Goal: Transaction & Acquisition: Obtain resource

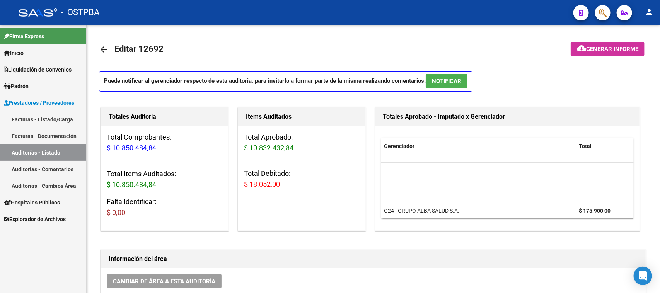
scroll to position [48, 266]
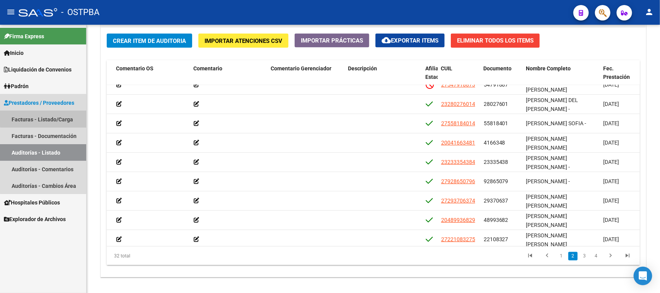
click at [72, 114] on link "Facturas - Listado/Carga" at bounding box center [43, 119] width 86 height 17
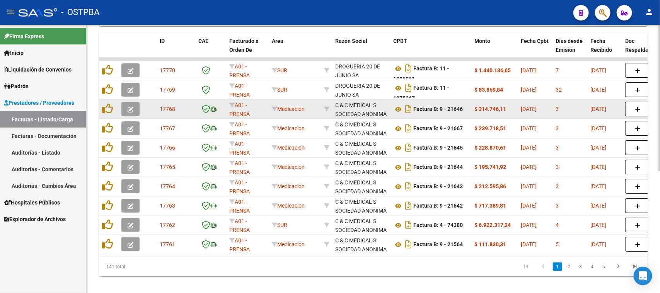
scroll to position [224, 0]
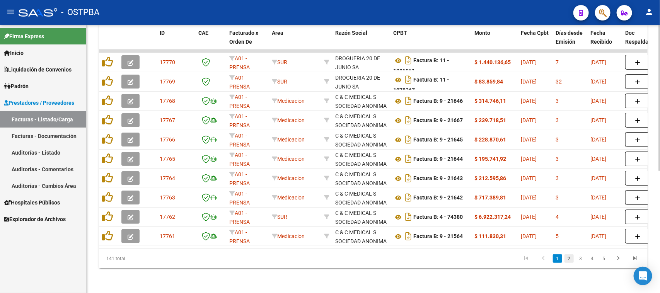
click at [569, 258] on link "2" at bounding box center [569, 259] width 9 height 9
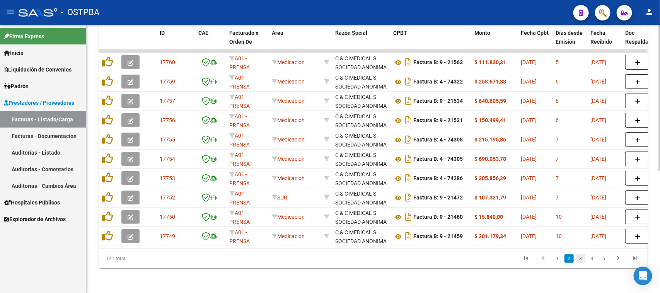
click at [579, 259] on link "3" at bounding box center [581, 259] width 9 height 9
click at [591, 258] on link "4" at bounding box center [592, 259] width 9 height 9
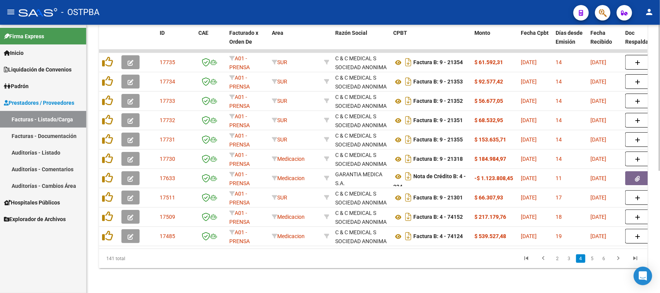
click at [591, 258] on link "5" at bounding box center [592, 259] width 9 height 9
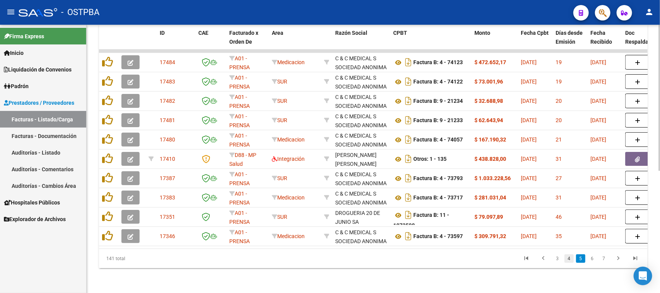
click at [568, 260] on link "4" at bounding box center [569, 259] width 9 height 9
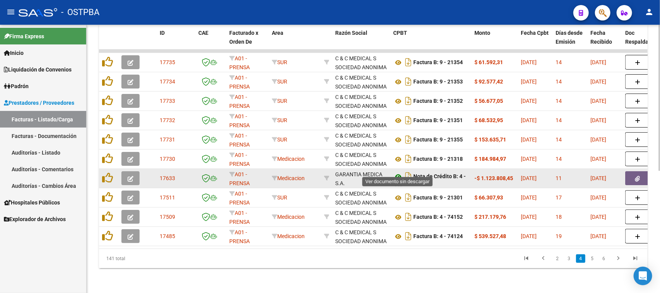
click at [399, 172] on icon at bounding box center [399, 176] width 10 height 9
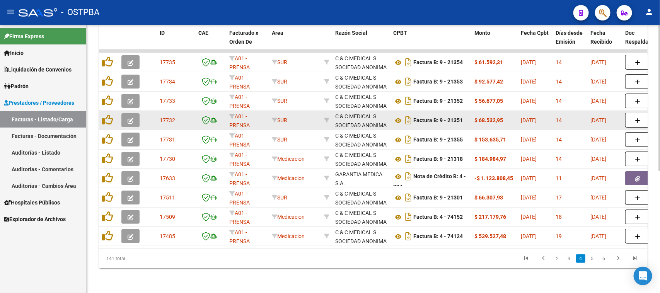
scroll to position [0, 0]
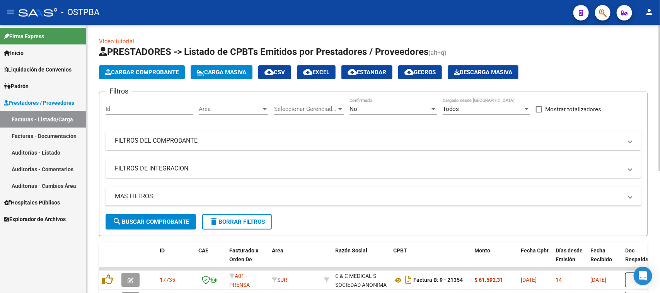
click at [185, 143] on mat-panel-title "FILTROS DEL COMPROBANTE" at bounding box center [369, 141] width 508 height 9
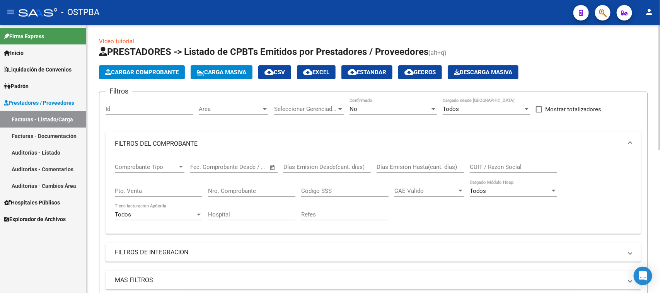
click at [228, 188] on input "Nro. Comprobante" at bounding box center [251, 191] width 87 height 7
type input "809"
click at [382, 107] on div "No" at bounding box center [390, 109] width 80 height 7
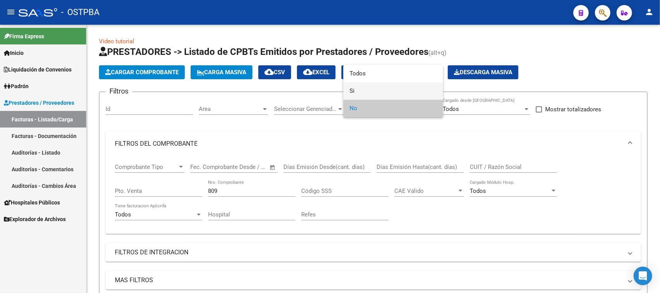
click at [351, 90] on span "Si" at bounding box center [393, 90] width 87 height 17
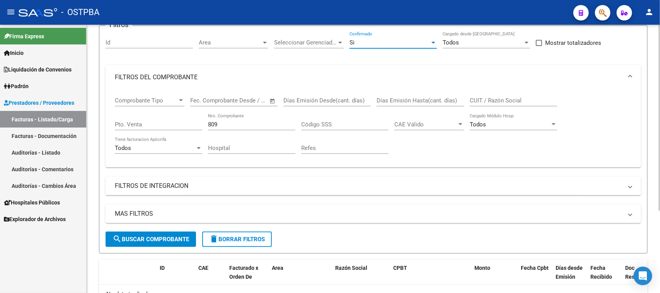
scroll to position [97, 0]
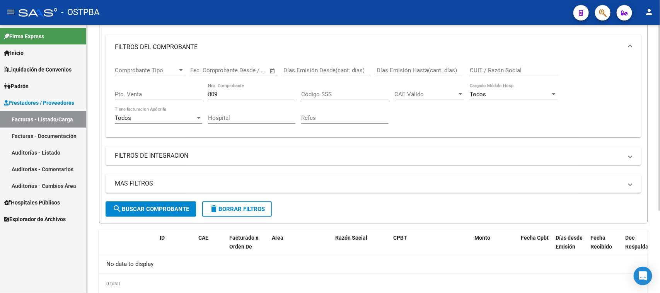
click at [177, 206] on span "search Buscar Comprobante" at bounding box center [151, 209] width 77 height 7
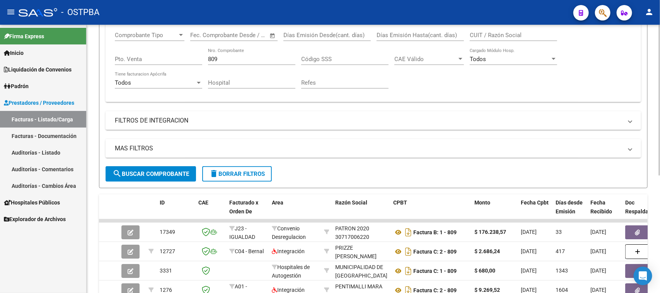
scroll to position [145, 0]
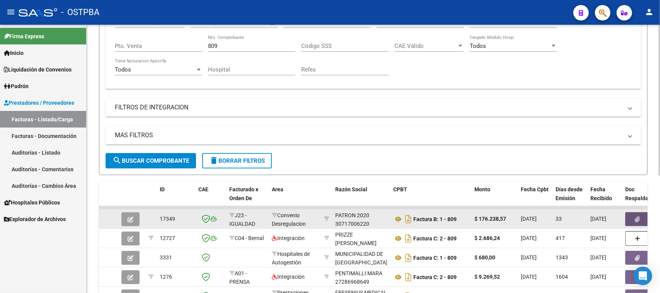
click at [630, 219] on button "button" at bounding box center [638, 219] width 25 height 14
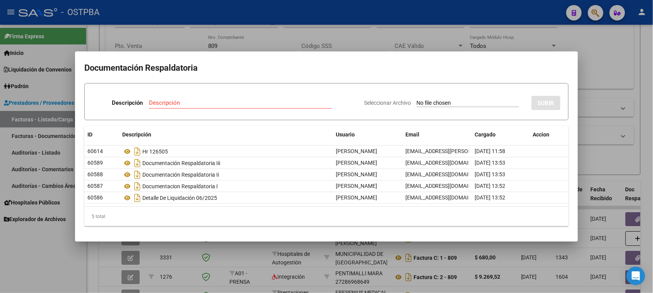
click at [56, 229] on div at bounding box center [326, 146] width 653 height 293
